Goal: Check status: Check status

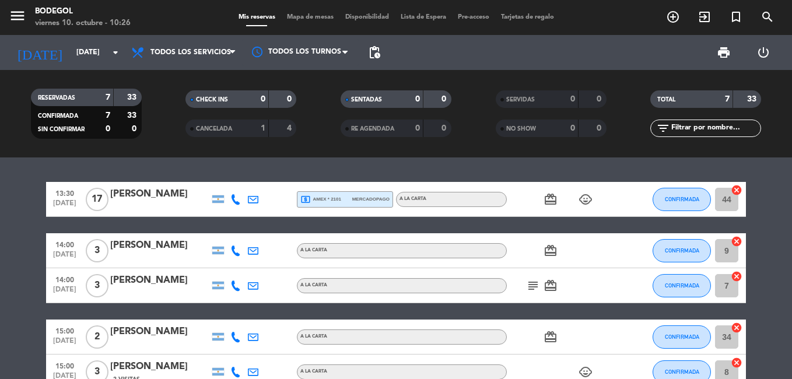
scroll to position [174, 0]
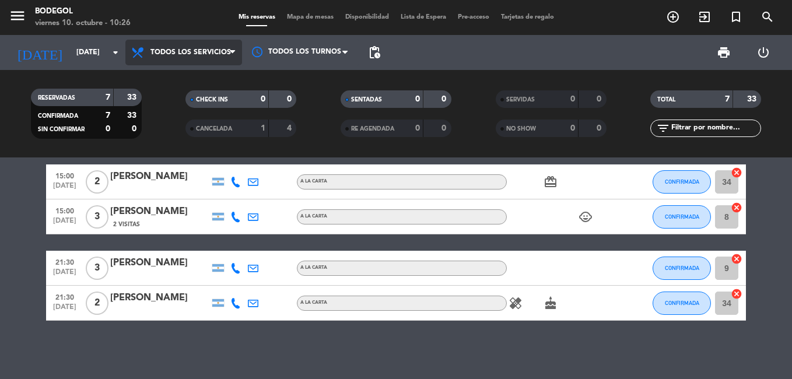
click at [213, 48] on span "Todos los servicios" at bounding box center [183, 53] width 117 height 26
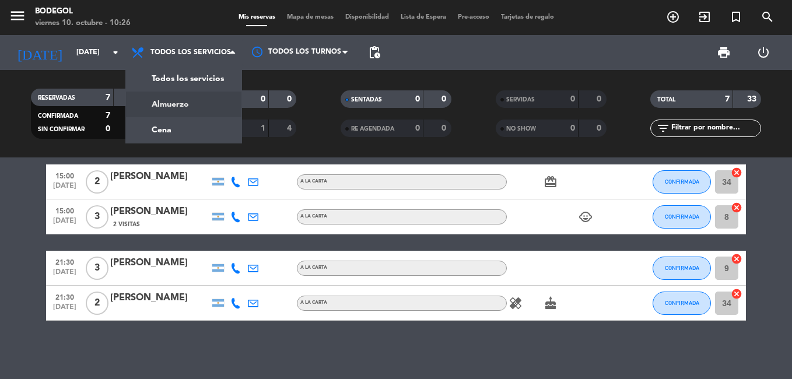
click at [189, 104] on div "menu Bodegol [DATE] 10. octubre - 10:26 Mis reservas Mapa de mesas Disponibilid…" at bounding box center [396, 78] width 792 height 157
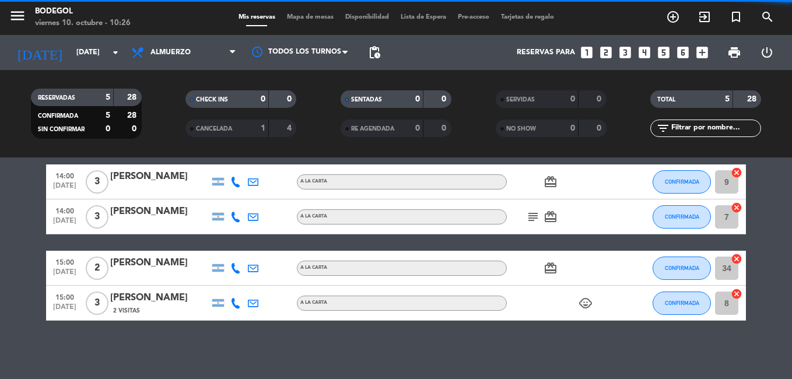
scroll to position [112, 0]
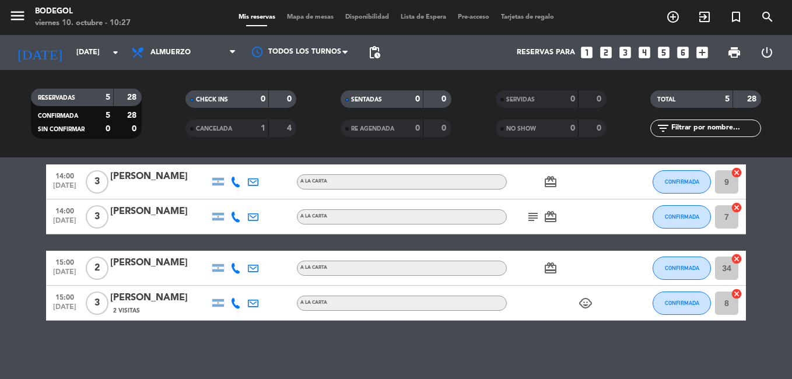
drag, startPoint x: 203, startPoint y: 25, endPoint x: 19, endPoint y: 226, distance: 272.6
click at [19, 226] on bookings-row "13:30 [DATE] [PERSON_NAME] local_atm amex * 2101 mercadopago A LA CARTA card_gi…" at bounding box center [396, 216] width 792 height 207
click at [178, 51] on span "Almuerzo" at bounding box center [170, 52] width 40 height 8
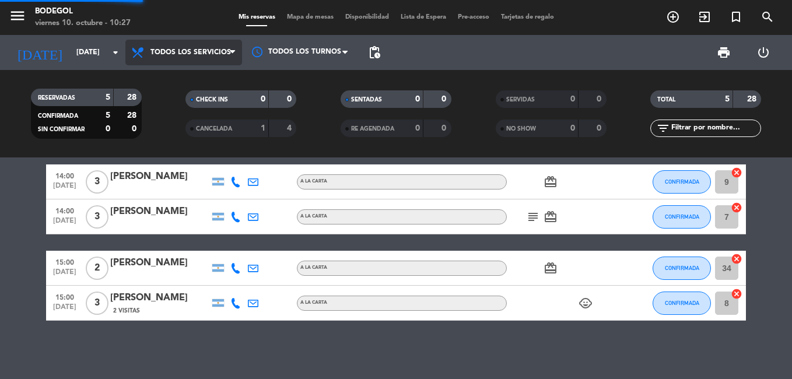
click at [199, 80] on div "menu Bodegol [DATE] 10. octubre - 10:27 Mis reservas Mapa de mesas Disponibilid…" at bounding box center [396, 78] width 792 height 157
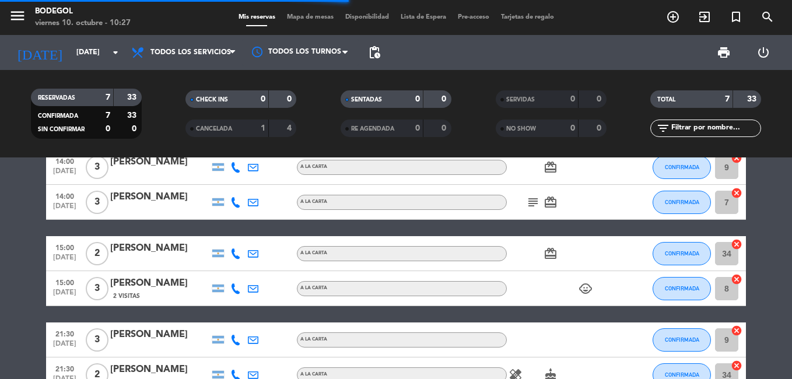
scroll to position [174, 0]
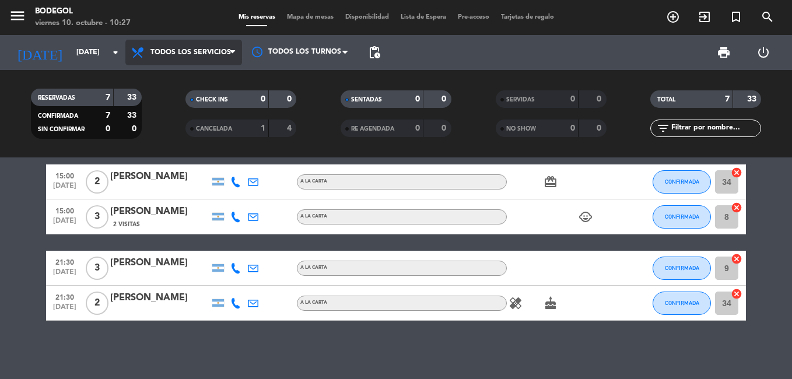
click at [203, 48] on span "Todos los servicios" at bounding box center [190, 52] width 80 height 8
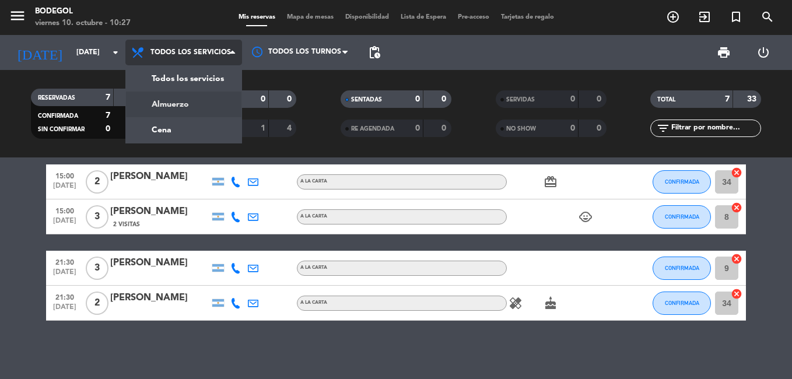
click at [193, 104] on div "menu Bodegol [DATE] 10. octubre - 10:27 Mis reservas Mapa de mesas Disponibilid…" at bounding box center [396, 78] width 792 height 157
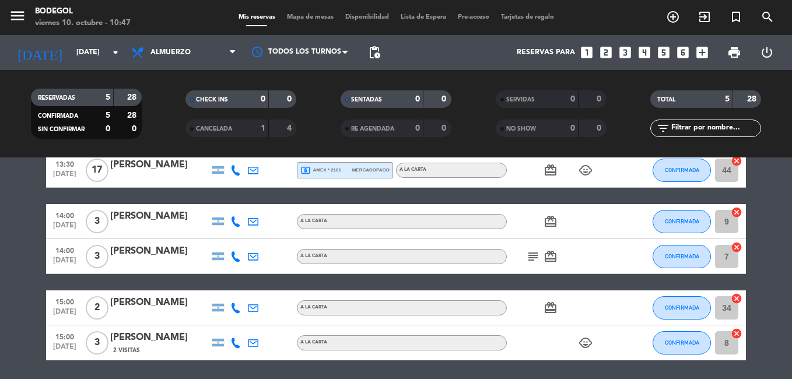
scroll to position [0, 0]
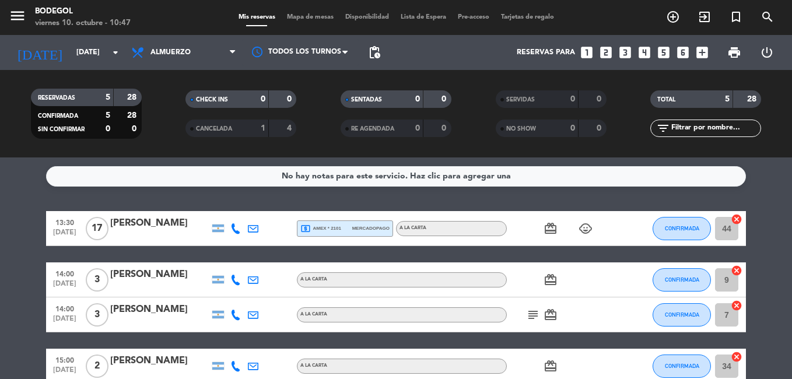
drag, startPoint x: 266, startPoint y: 275, endPoint x: 170, endPoint y: 202, distance: 120.3
click at [170, 202] on div "No hay notas para este servicio. Haz clic para agregar una 13:30 [DATE] [PERSON…" at bounding box center [396, 267] width 792 height 221
click at [585, 232] on icon "child_care" at bounding box center [585, 228] width 14 height 14
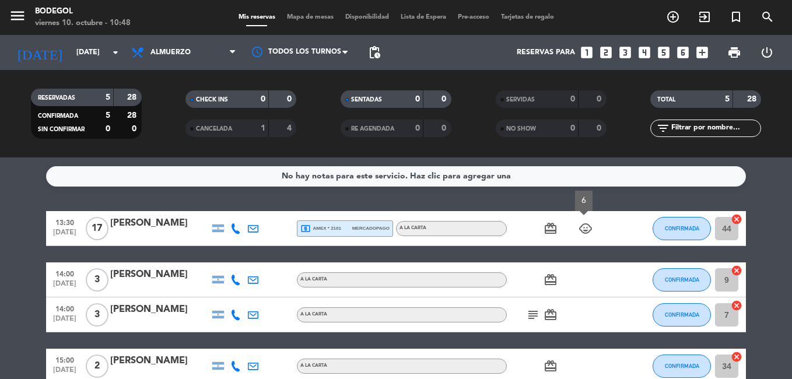
click at [585, 232] on icon "child_care" at bounding box center [585, 228] width 14 height 14
click at [553, 231] on icon "card_giftcard" at bounding box center [550, 228] width 14 height 14
